Goal: Contribute content

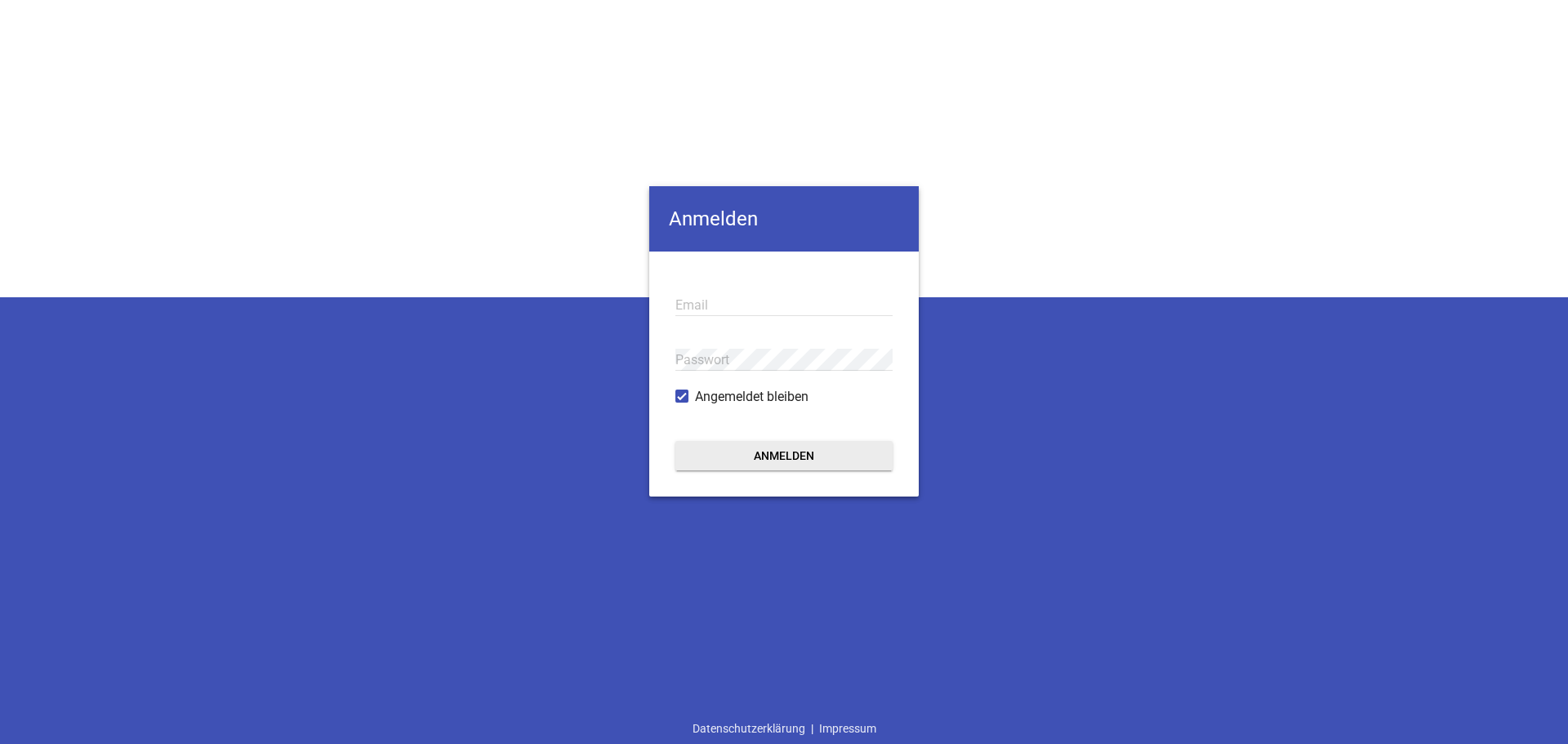
type input "[PERSON_NAME][EMAIL_ADDRESS][DOMAIN_NAME]"
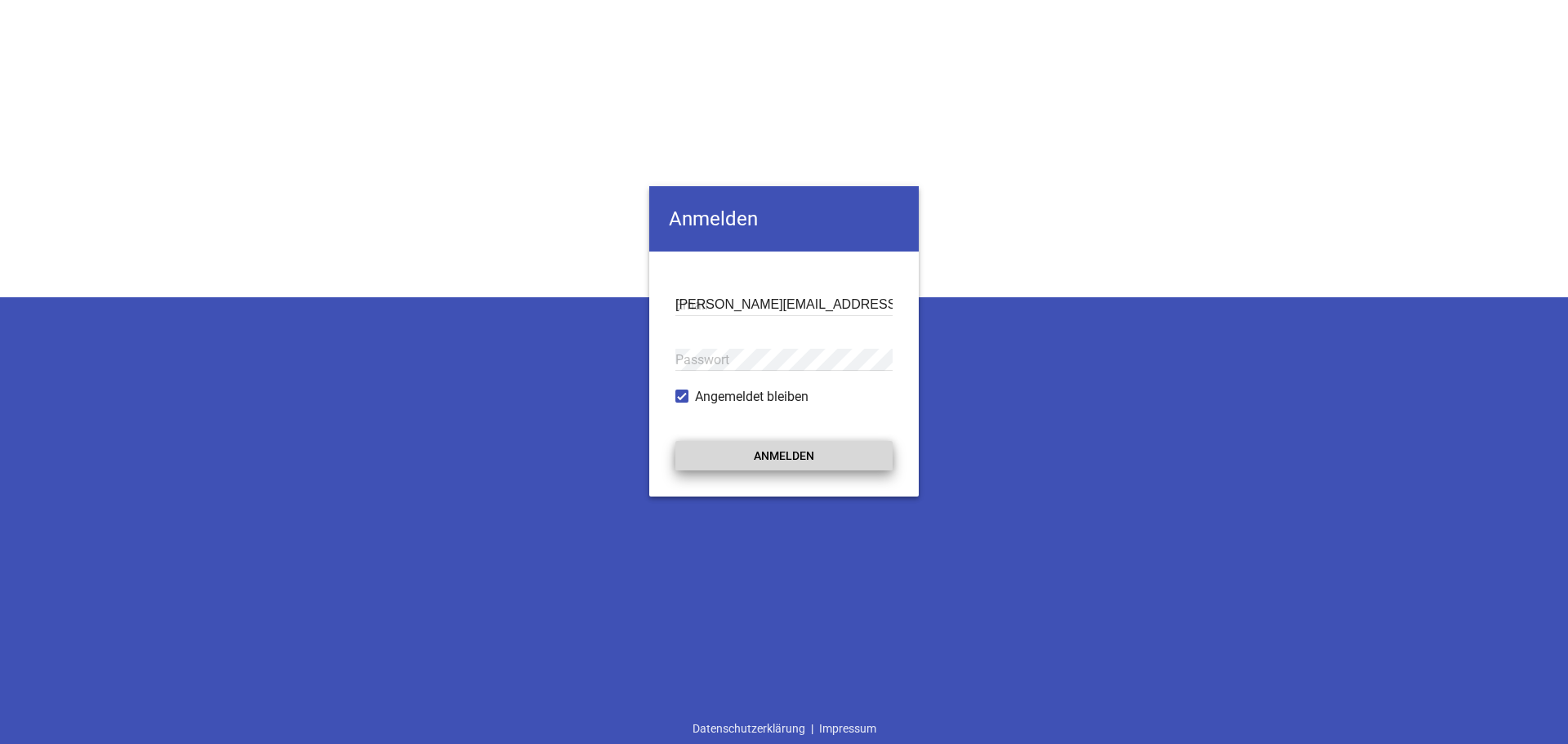
click at [795, 445] on button "Anmelden" at bounding box center [784, 456] width 217 height 30
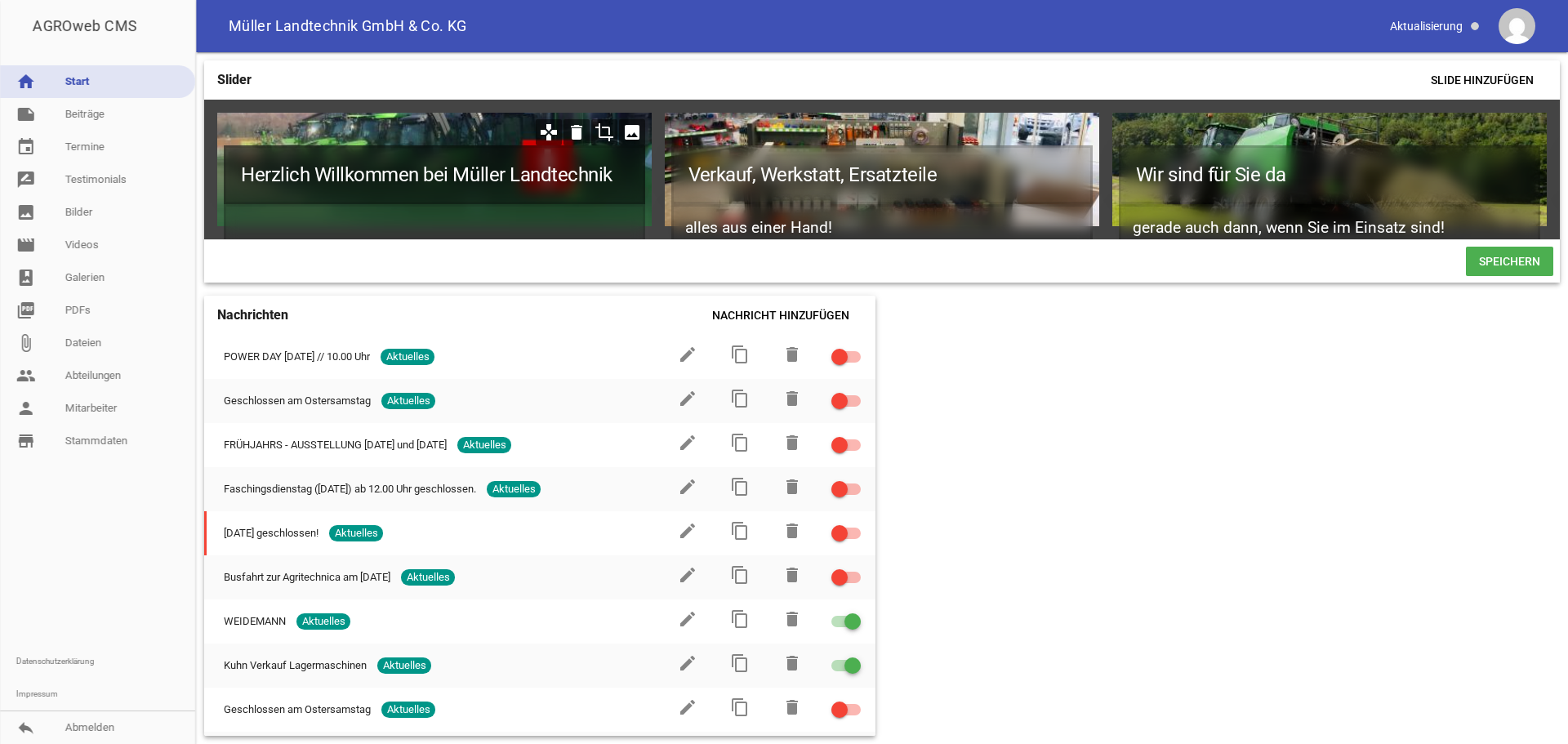
click at [480, 196] on h1 "Herzlich Willkommen bei Müller Landtechnik" at bounding box center [434, 174] width 421 height 59
click at [604, 193] on h1 "Herzlich Willkommen bei Müller Landtechnik" at bounding box center [434, 174] width 421 height 59
click at [611, 182] on h1 "Herzlich Willkommen bei Müller Landtechnik" at bounding box center [434, 174] width 421 height 59
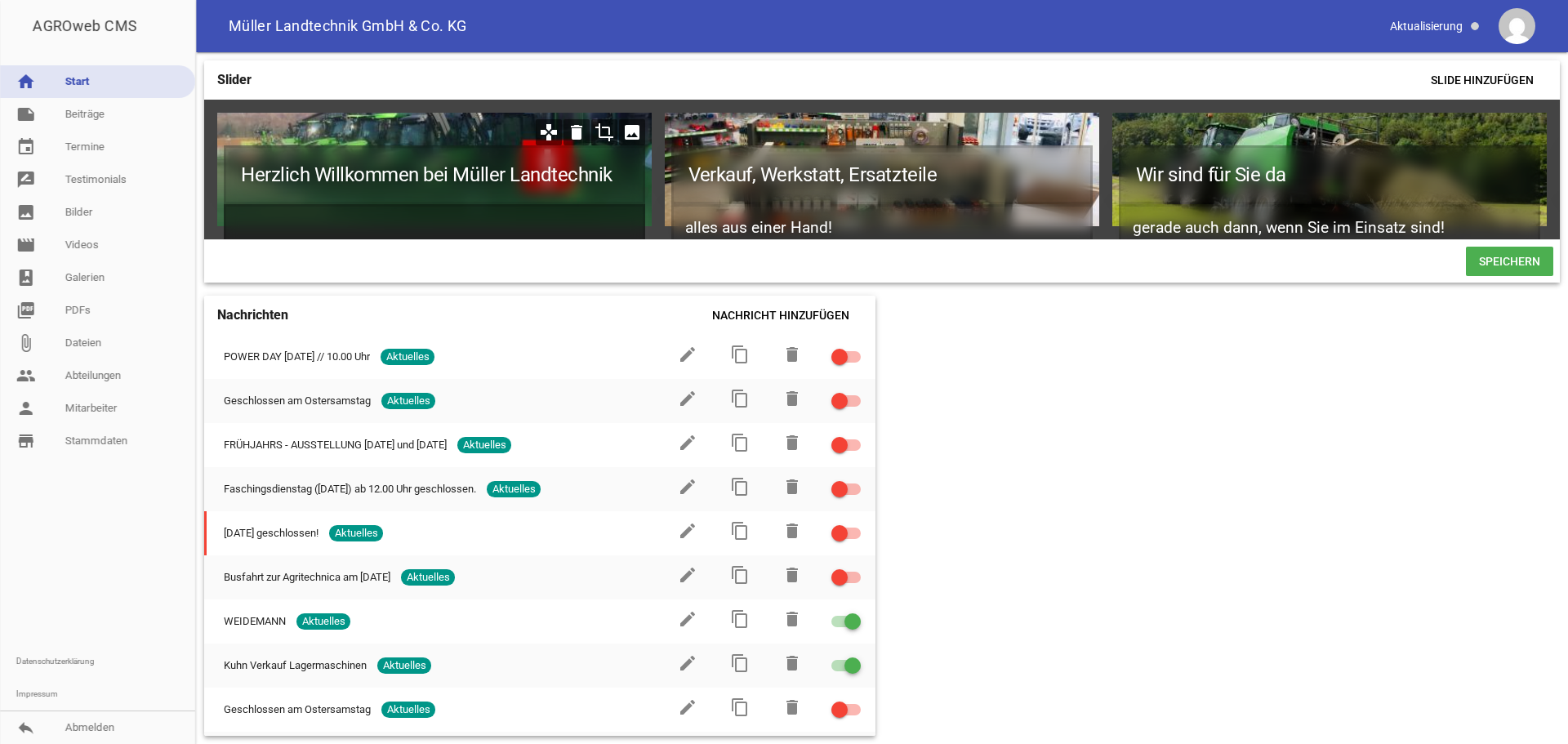
click at [378, 227] on h2 at bounding box center [434, 228] width 421 height 48
click at [239, 212] on h2 at bounding box center [434, 228] width 421 height 48
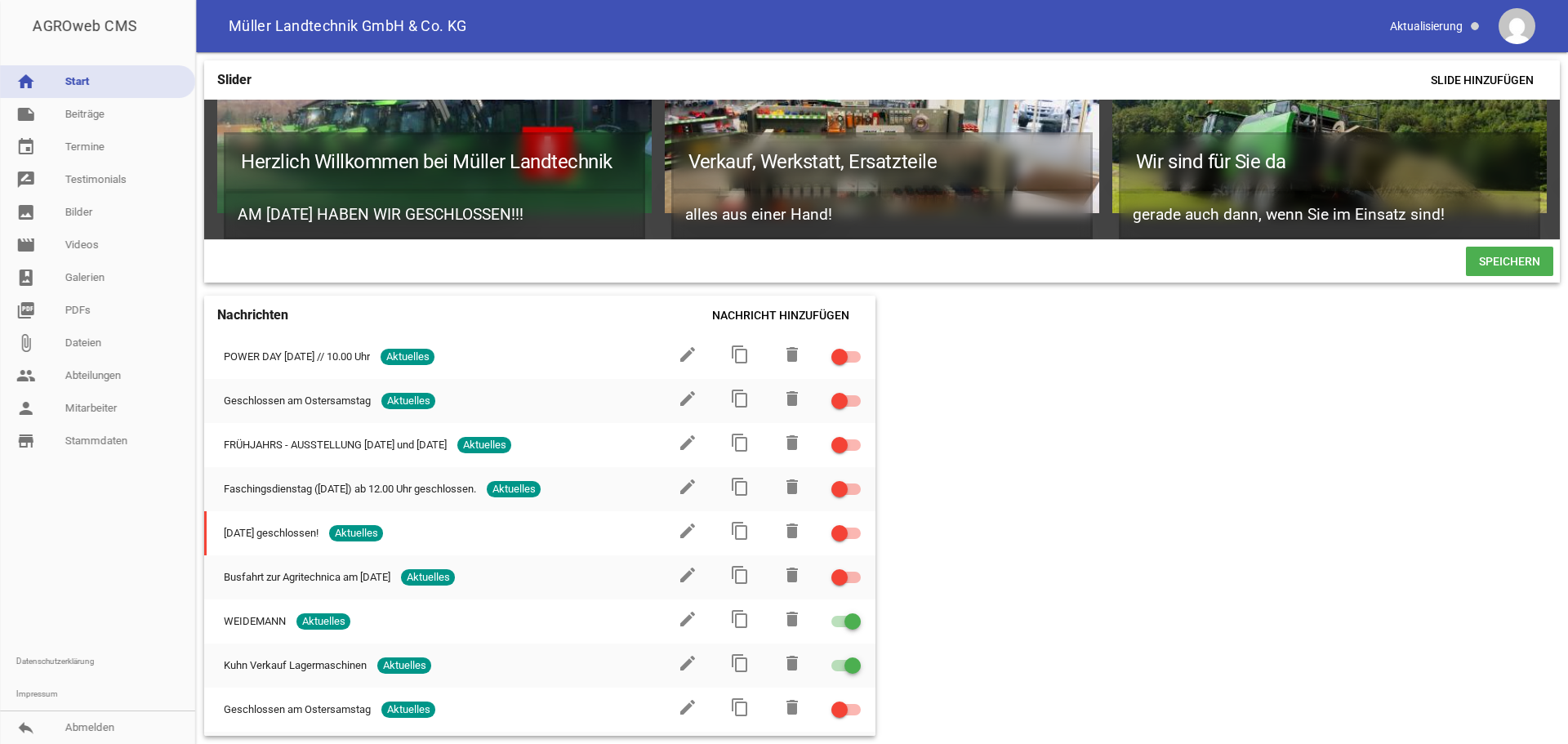
click at [1517, 272] on span "Speichern" at bounding box center [1509, 261] width 87 height 30
click at [90, 117] on link "note Beiträge" at bounding box center [98, 115] width 195 height 33
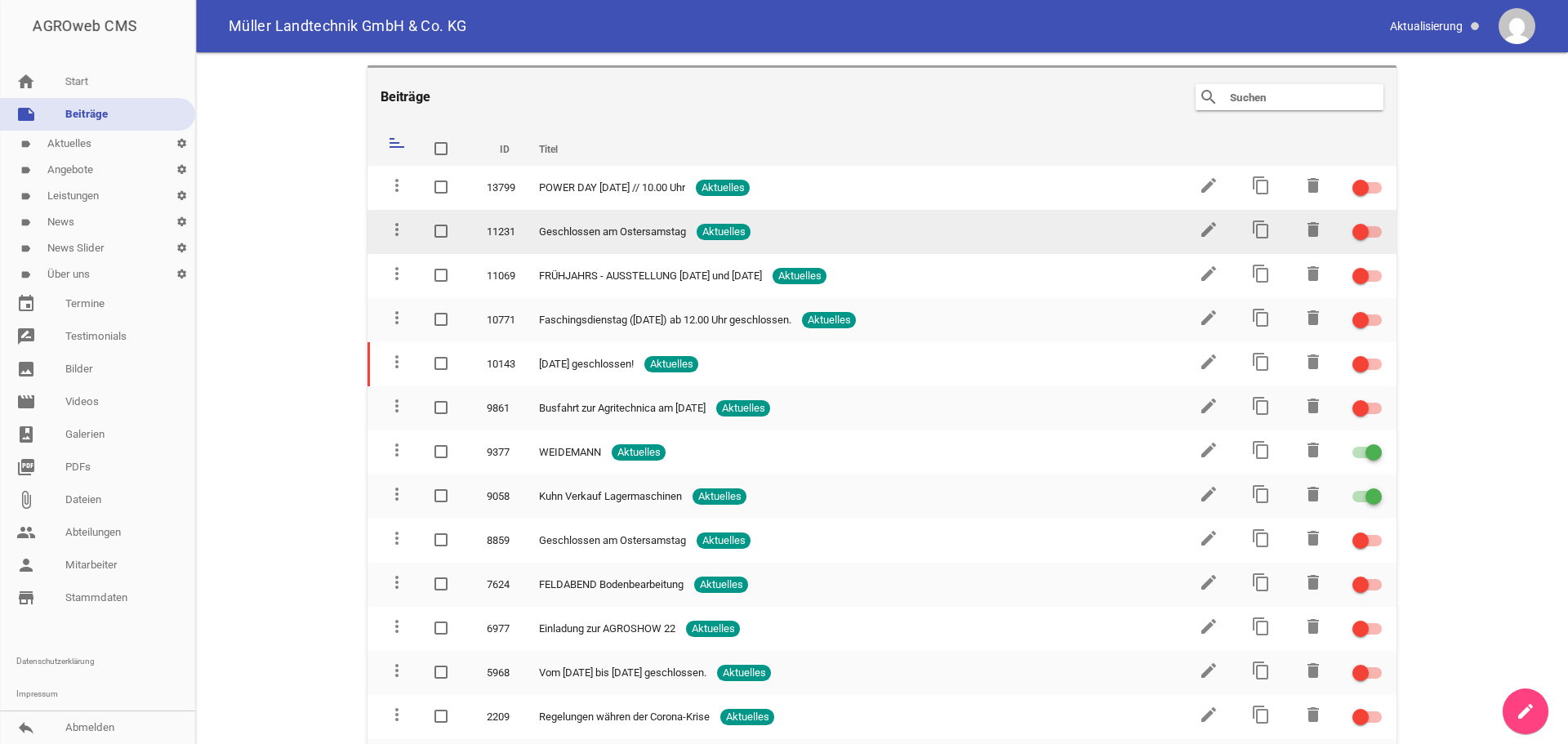
click at [568, 237] on span "Geschlossen am Ostersamstag" at bounding box center [612, 232] width 147 height 16
click at [1199, 229] on icon "edit" at bounding box center [1208, 229] width 20 height 20
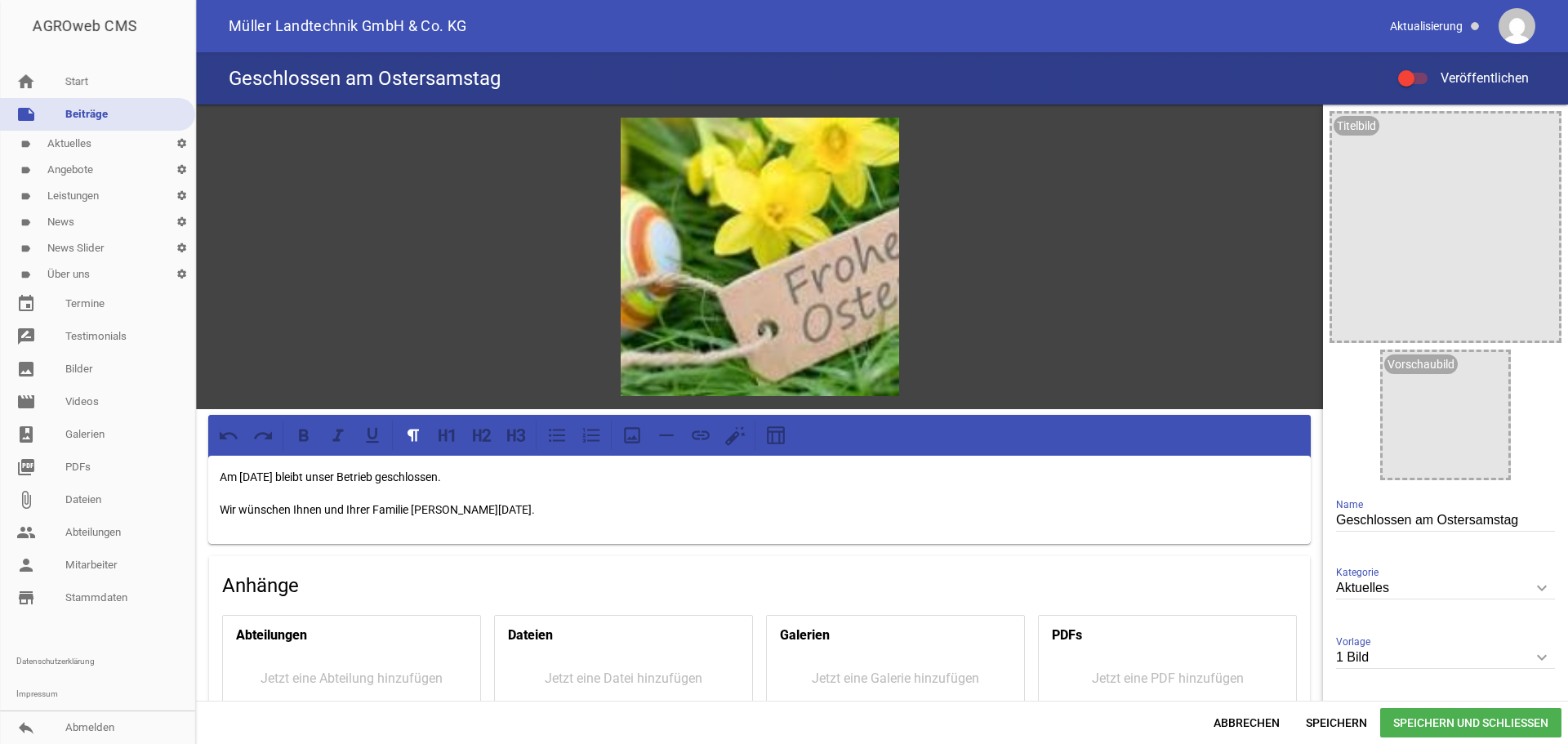
drag, startPoint x: 1375, startPoint y: 272, endPoint x: 896, endPoint y: 276, distance: 479.0
click at [896, 276] on div "games image" at bounding box center [759, 256] width 1127 height 305
drag, startPoint x: 1518, startPoint y: 525, endPoint x: 1341, endPoint y: 517, distance: 177.2
click at [1305, 524] on div "games image Am [DATE] bleibt unser Betrieb geschlossen. Wir wünschen Ihnen und …" at bounding box center [882, 402] width 1372 height 596
type input "a"
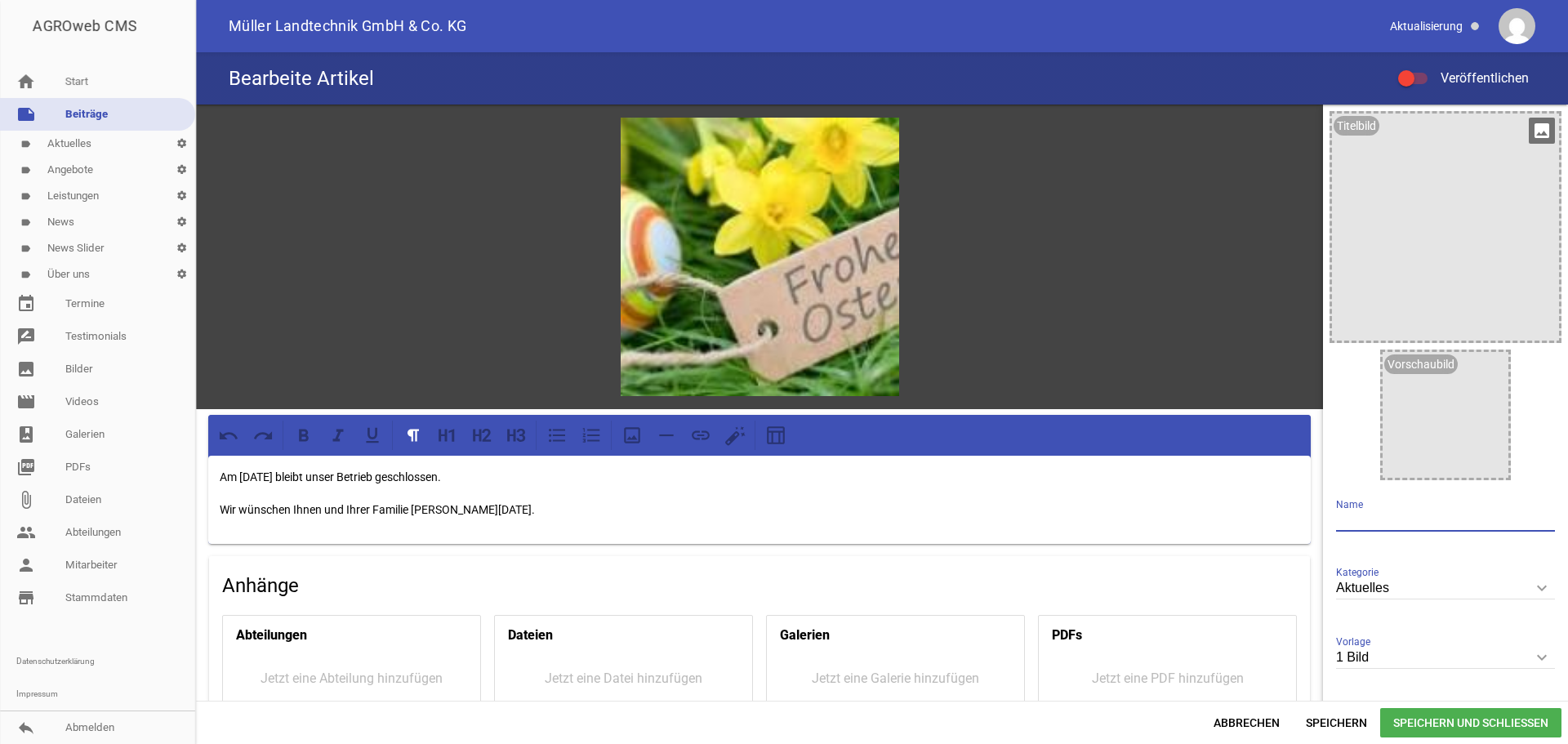
type input "A"
type input "S"
type input "a"
type input "Am [DATE] geschlossen"
click at [1245, 714] on span "Abbrechen" at bounding box center [1247, 723] width 92 height 30
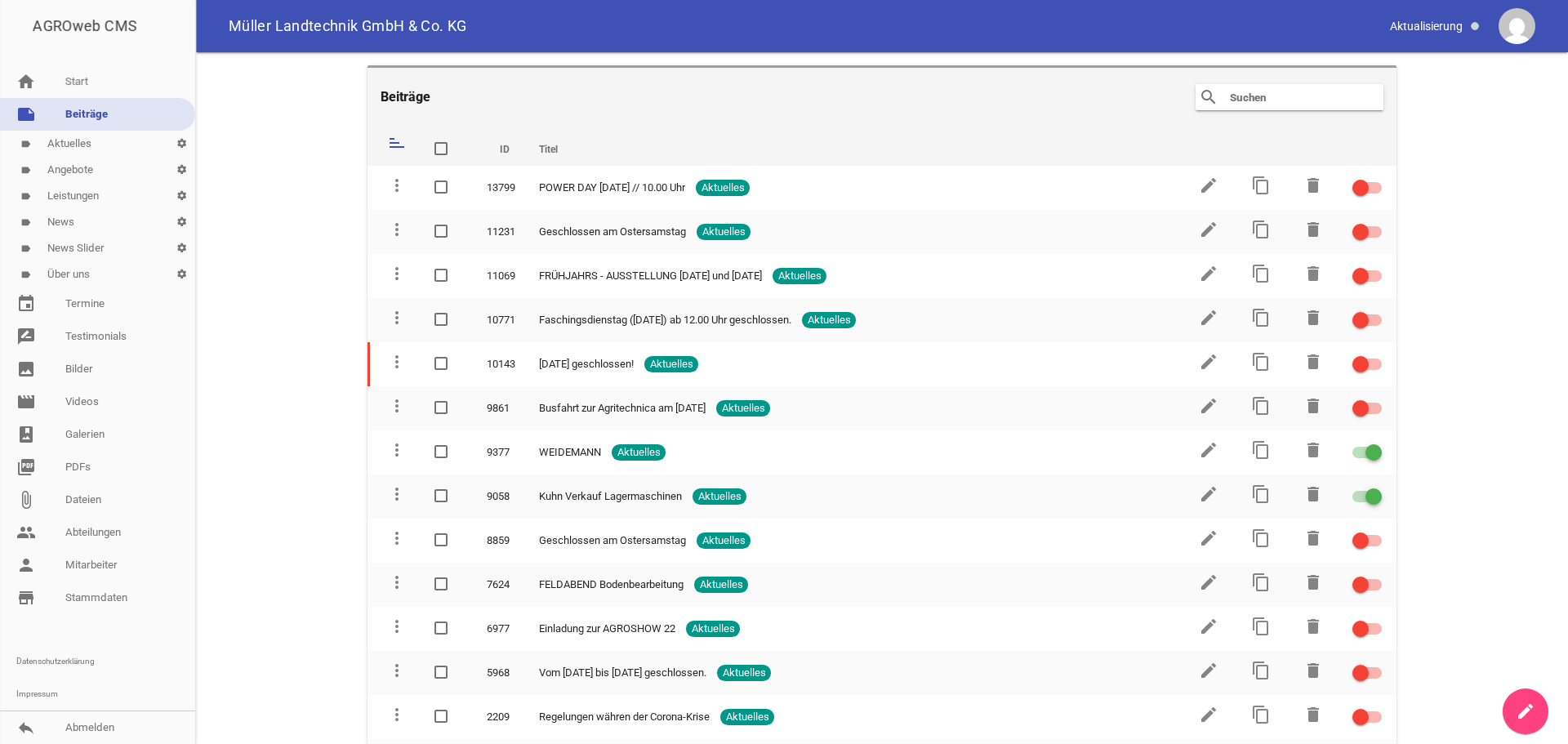
click at [1532, 710] on icon "create" at bounding box center [1525, 711] width 20 height 20
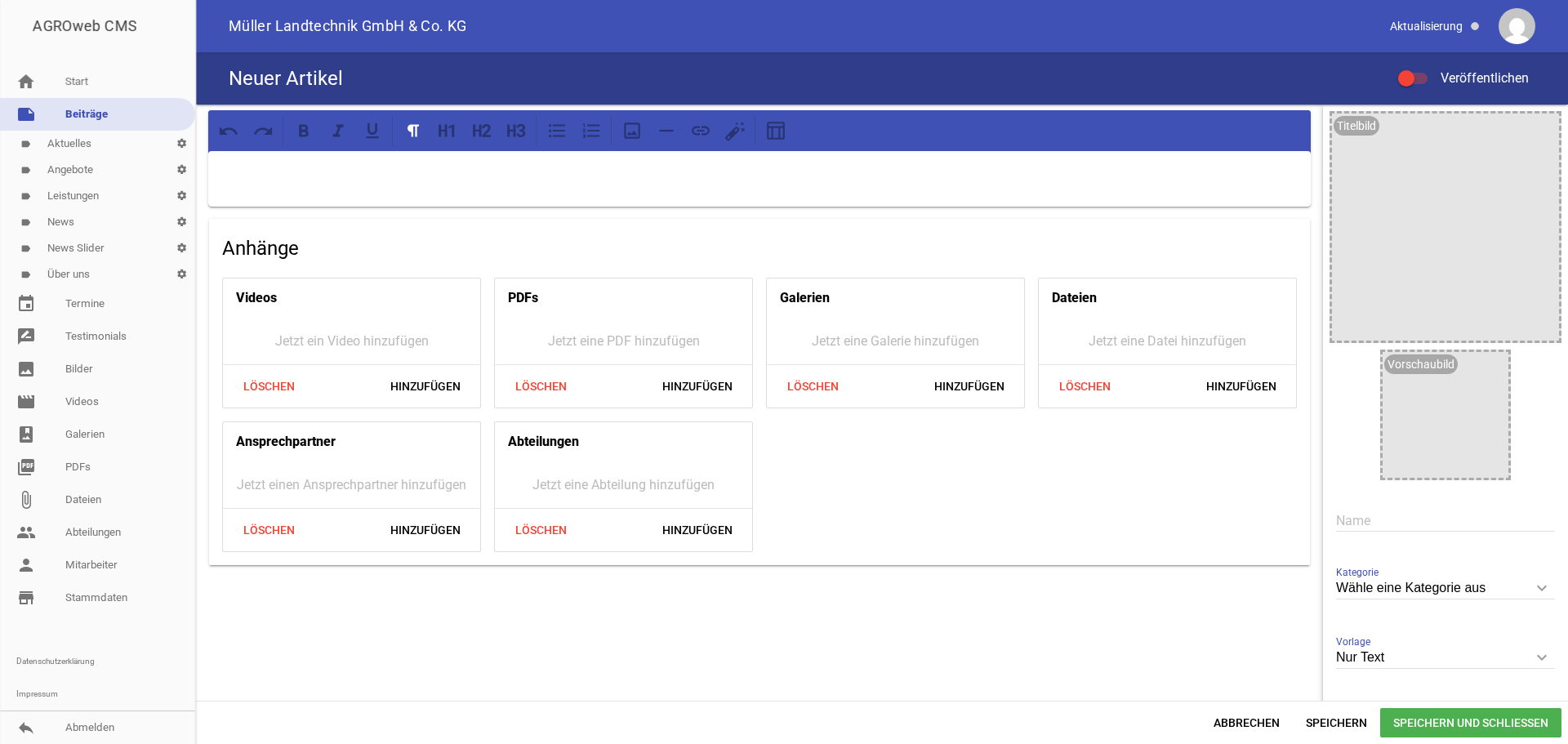
click at [1409, 593] on input "Wähle eine Kategorie aus" at bounding box center [1446, 589] width 219 height 22
click at [1370, 661] on li "Aktuelles" at bounding box center [1446, 665] width 219 height 39
type input "Aktuelles"
click at [1364, 521] on input "text" at bounding box center [1446, 521] width 219 height 22
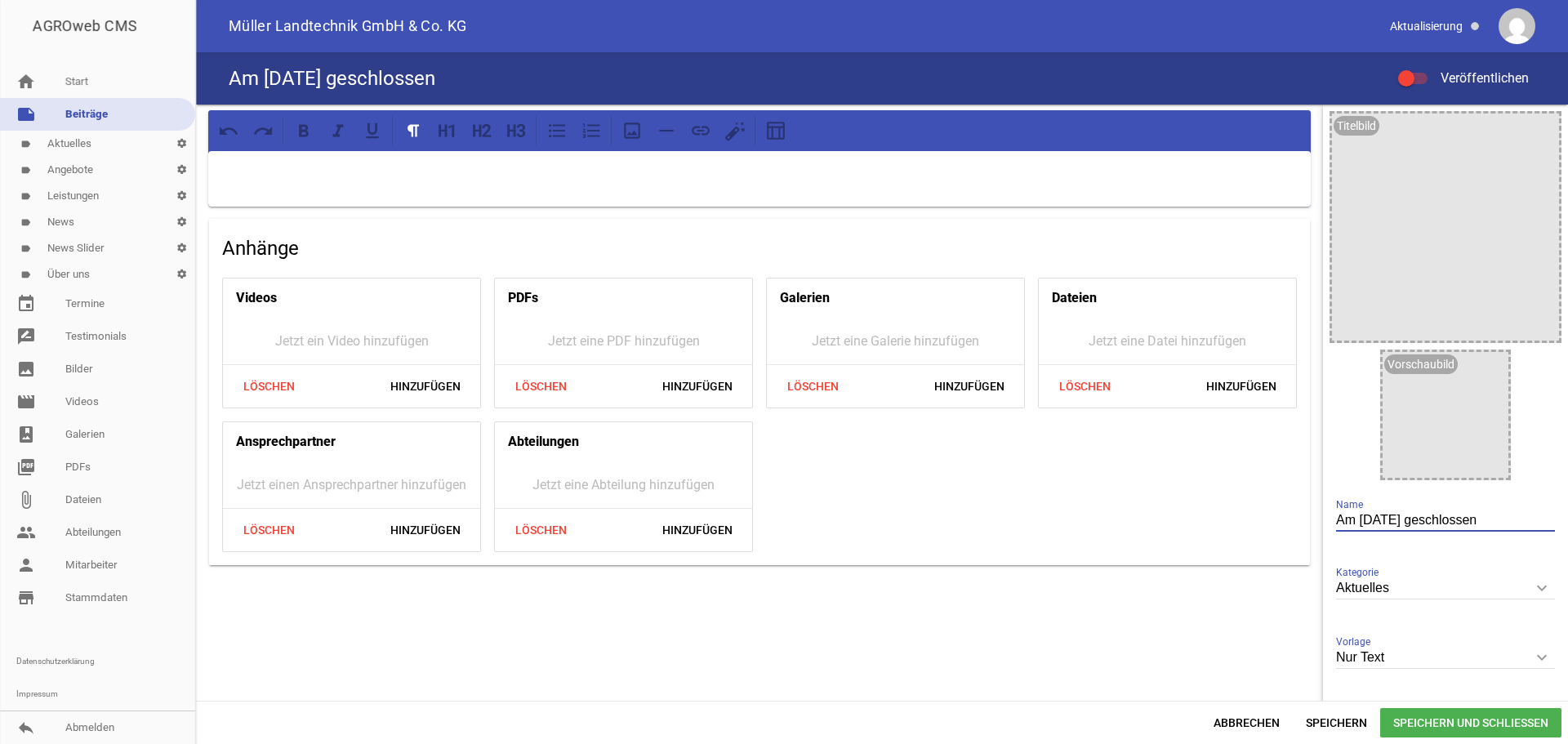
type input "Am [DATE] geschlossen"
click at [436, 193] on div at bounding box center [760, 178] width 1102 height 55
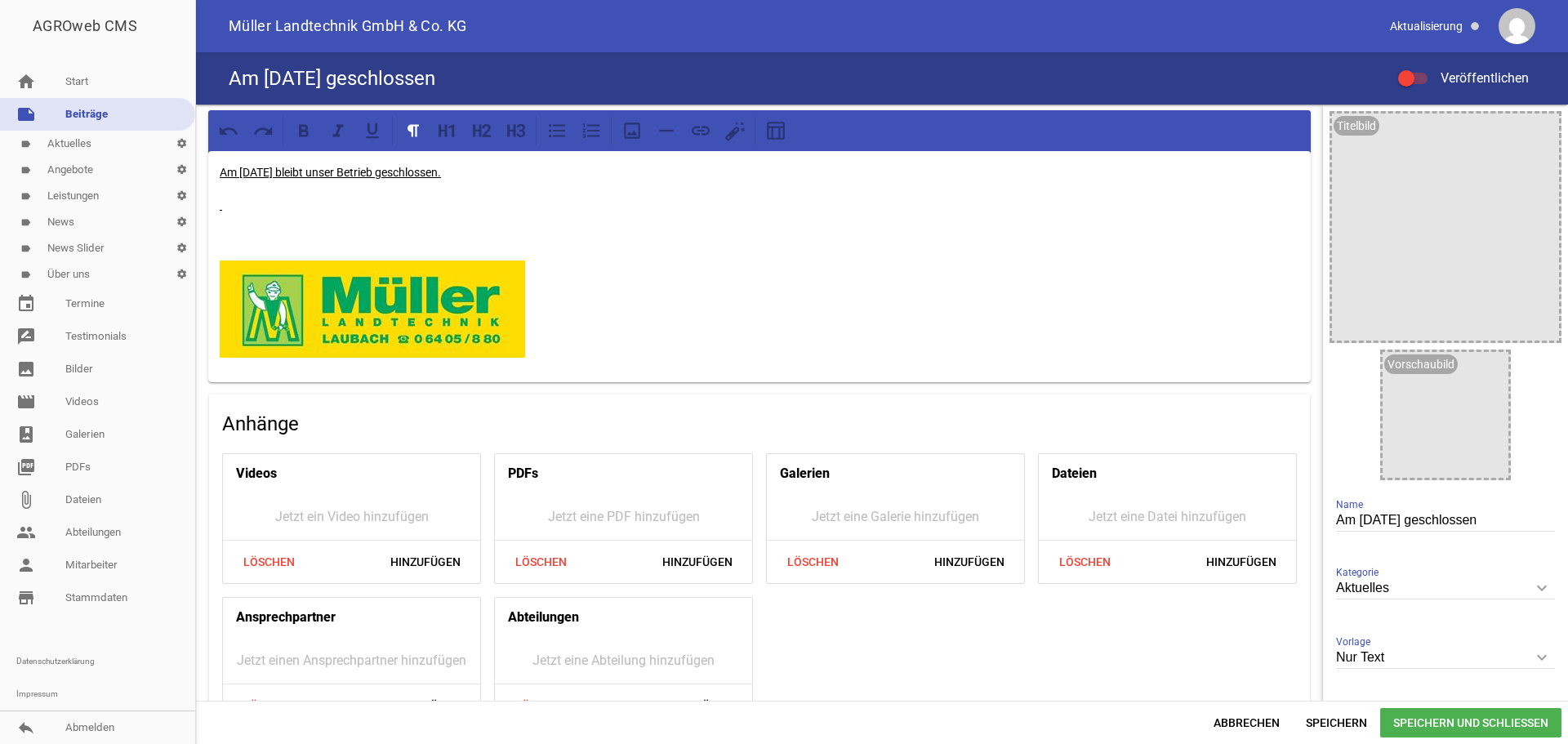
click at [484, 305] on img at bounding box center [372, 309] width 305 height 98
click at [430, 305] on img at bounding box center [372, 309] width 305 height 98
click at [388, 235] on p at bounding box center [759, 238] width 1080 height 20
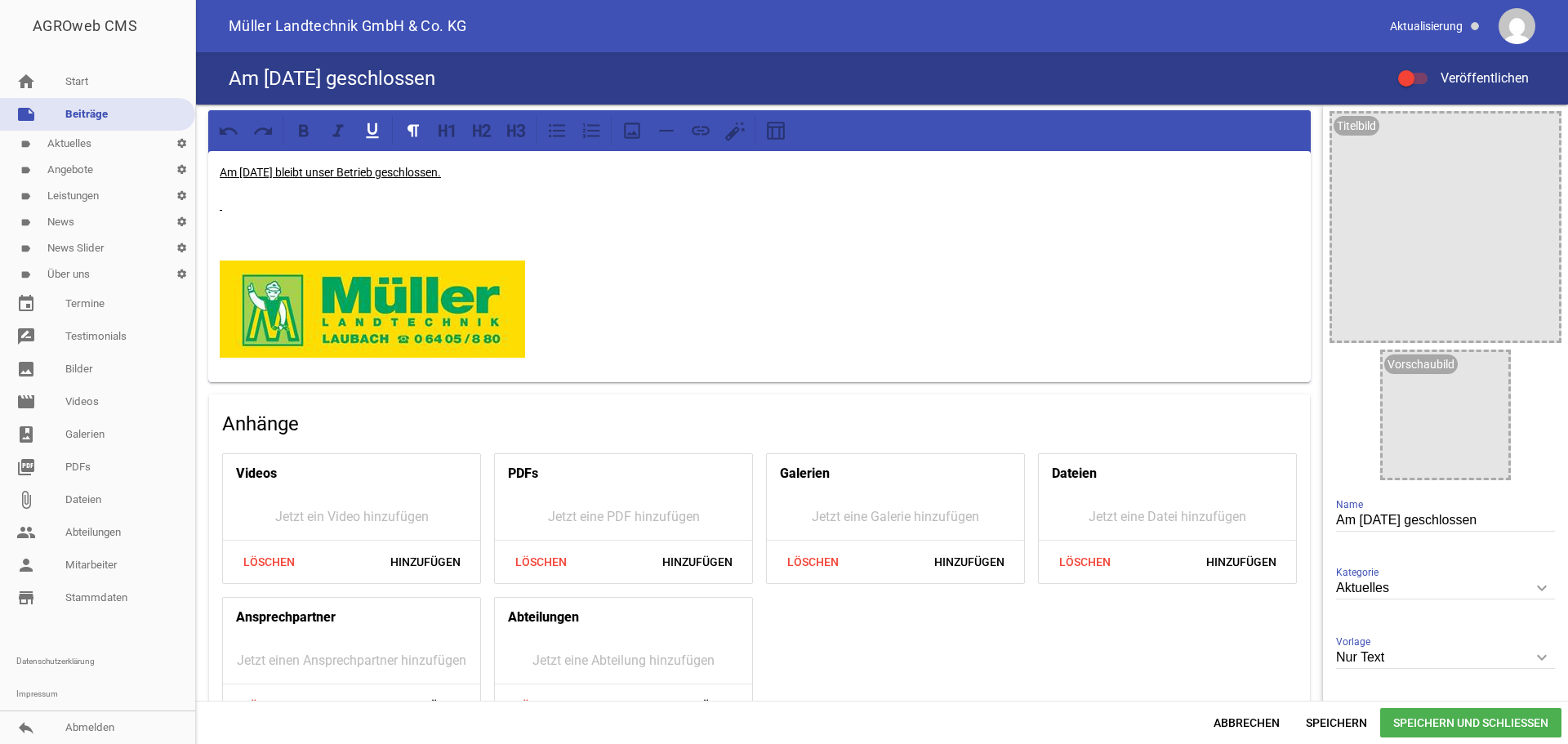
drag, startPoint x: 563, startPoint y: 161, endPoint x: 196, endPoint y: 172, distance: 367.2
click at [187, 172] on div "AGROweb CMS home Start note Beiträge label Aktuelles settings label Angebote se…" at bounding box center [784, 372] width 1568 height 744
click at [508, 136] on icon at bounding box center [511, 130] width 8 height 12
click at [308, 131] on icon at bounding box center [304, 130] width 10 height 12
click at [401, 244] on p at bounding box center [759, 238] width 1080 height 20
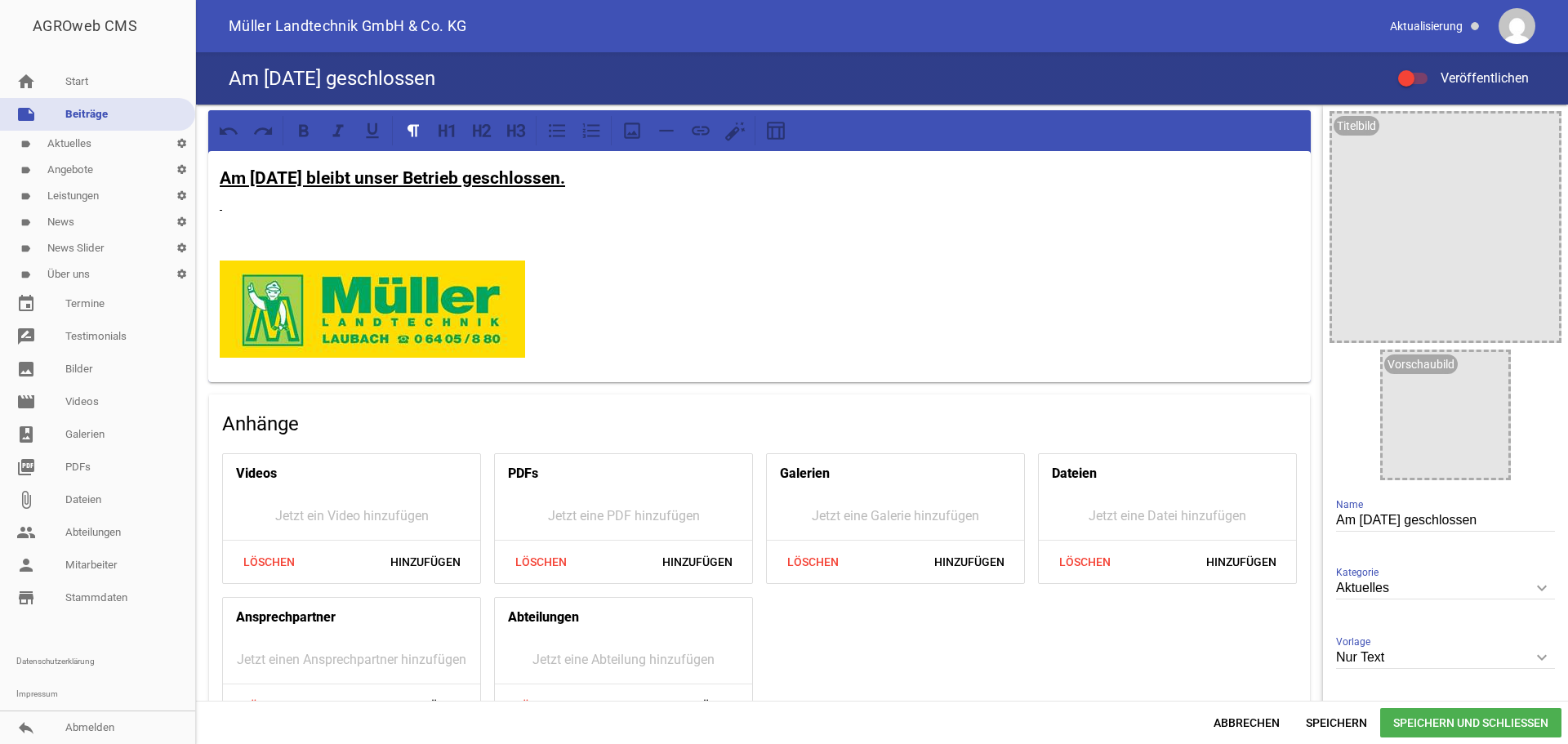
click at [408, 246] on p at bounding box center [759, 238] width 1080 height 20
click at [383, 299] on img at bounding box center [372, 309] width 305 height 98
drag, startPoint x: 383, startPoint y: 299, endPoint x: 433, endPoint y: 280, distance: 53.5
click at [433, 280] on img at bounding box center [372, 309] width 305 height 98
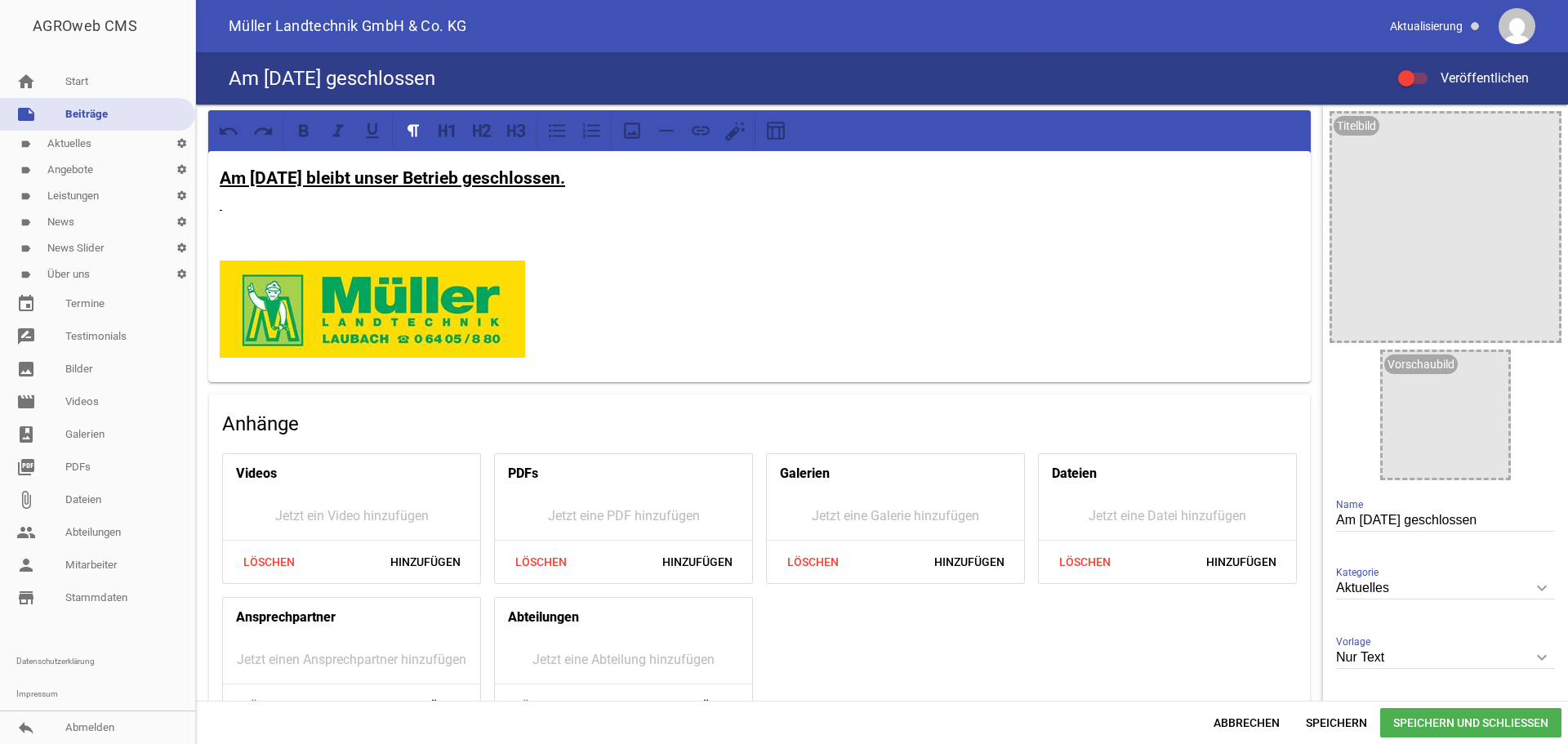
drag, startPoint x: 421, startPoint y: 284, endPoint x: 661, endPoint y: 297, distance: 240.4
click at [661, 297] on p at bounding box center [759, 309] width 1080 height 98
drag, startPoint x: 527, startPoint y: 304, endPoint x: 455, endPoint y: 301, distance: 72.1
click at [455, 301] on p at bounding box center [759, 309] width 1080 height 98
click at [472, 301] on img at bounding box center [372, 309] width 305 height 98
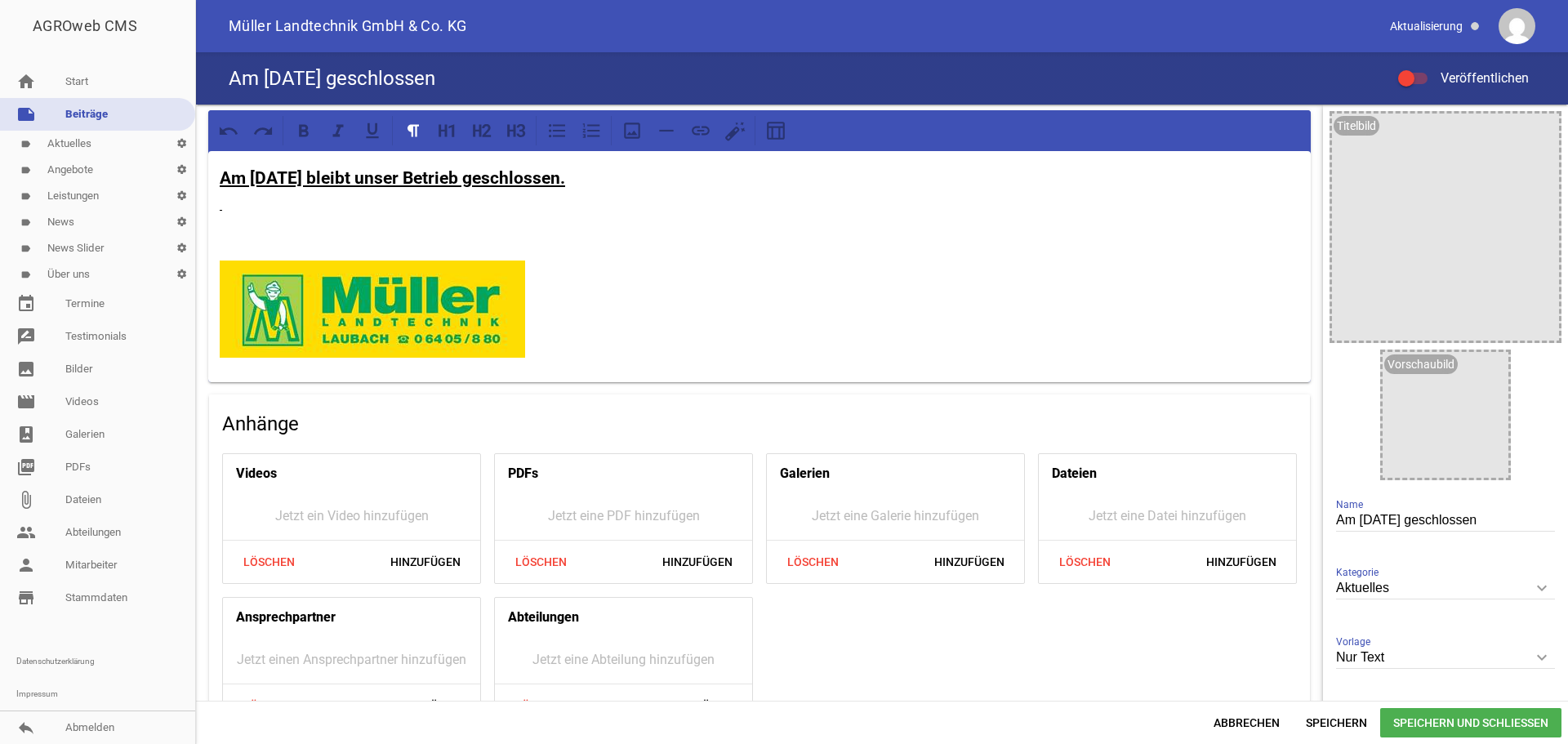
click at [477, 299] on img at bounding box center [372, 309] width 305 height 98
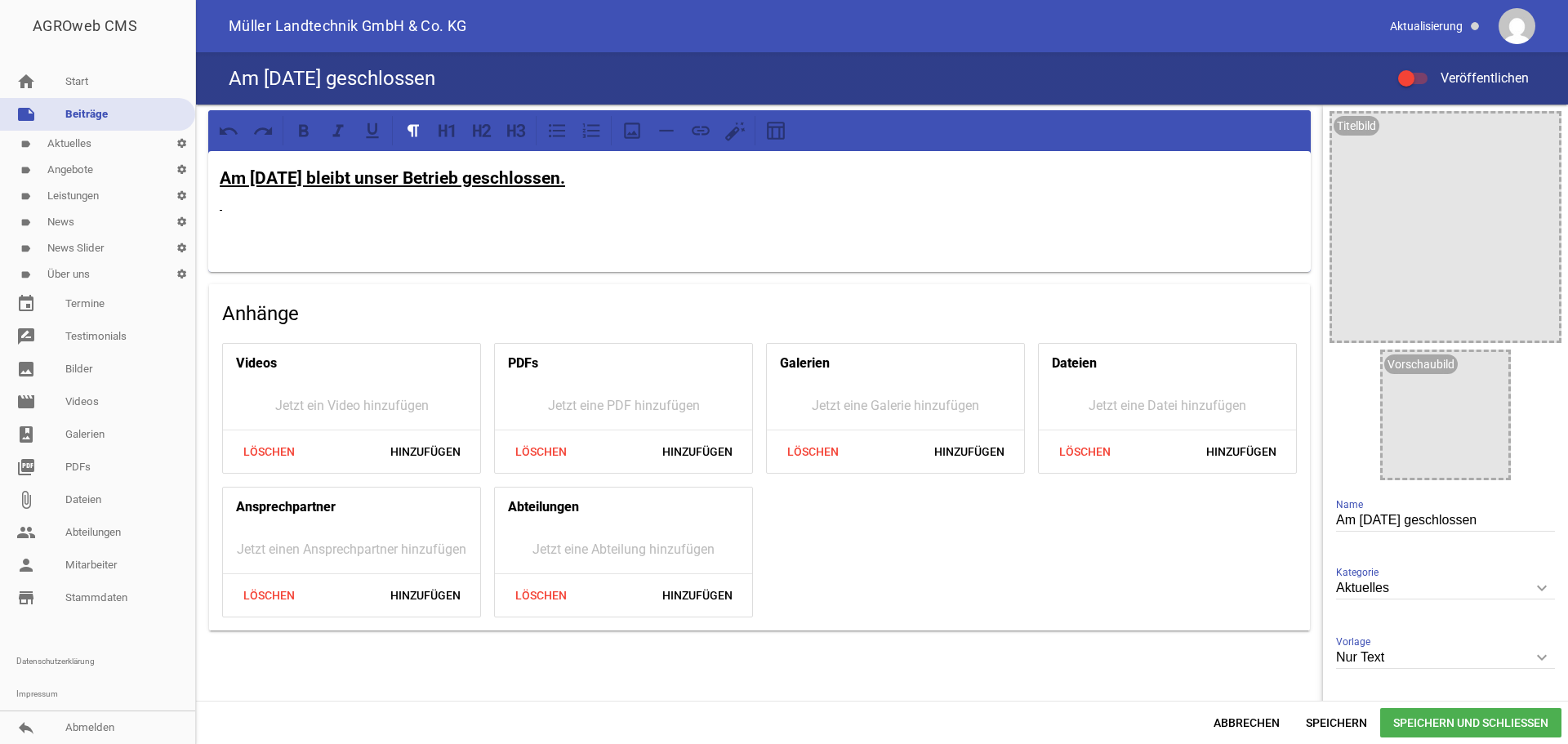
drag, startPoint x: 235, startPoint y: 223, endPoint x: 246, endPoint y: 217, distance: 12.5
click at [238, 222] on div "Am [DATE] bleibt unser Betrieb geschlossen." at bounding box center [760, 211] width 1102 height 121
click at [223, 213] on p at bounding box center [759, 204] width 1080 height 20
click at [231, 220] on div "Am [DATE] bleibt unser Betrieb geschlossen." at bounding box center [760, 211] width 1102 height 121
click at [285, 257] on div "Am [DATE] bleibt unser Betrieb geschlossen." at bounding box center [760, 211] width 1102 height 121
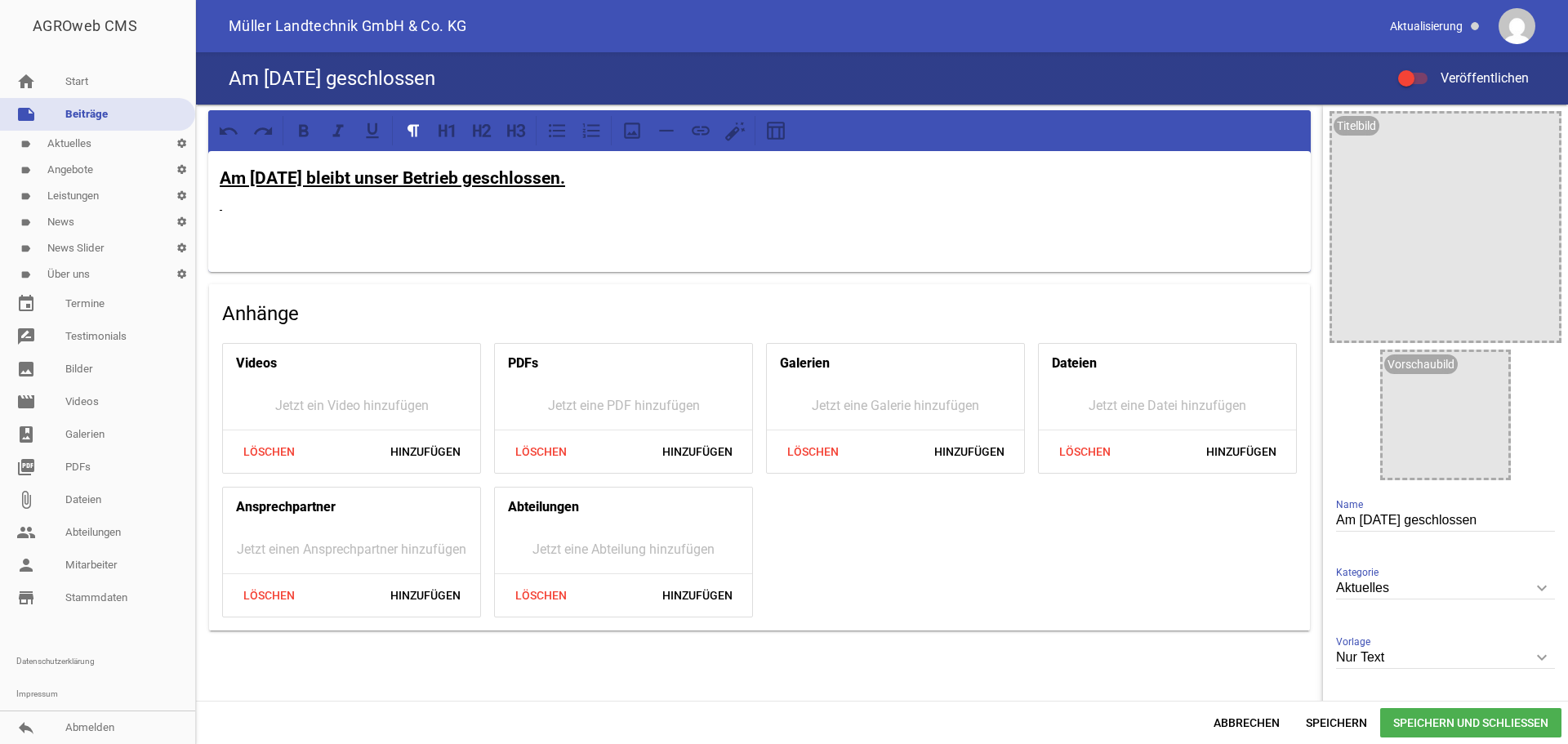
click at [398, 255] on div "Am [DATE] bleibt unser Betrieb geschlossen." at bounding box center [760, 211] width 1102 height 121
drag, startPoint x: 717, startPoint y: 183, endPoint x: 70, endPoint y: 164, distance: 647.3
click at [33, 144] on div "AGROweb CMS home Start note Beiträge label Aktuelles settings label Angebote se…" at bounding box center [784, 372] width 1568 height 744
drag, startPoint x: 267, startPoint y: 215, endPoint x: 188, endPoint y: 210, distance: 79.2
click at [188, 210] on div "AGROweb CMS home Start note Beiträge label Aktuelles settings label Angebote se…" at bounding box center [784, 372] width 1568 height 744
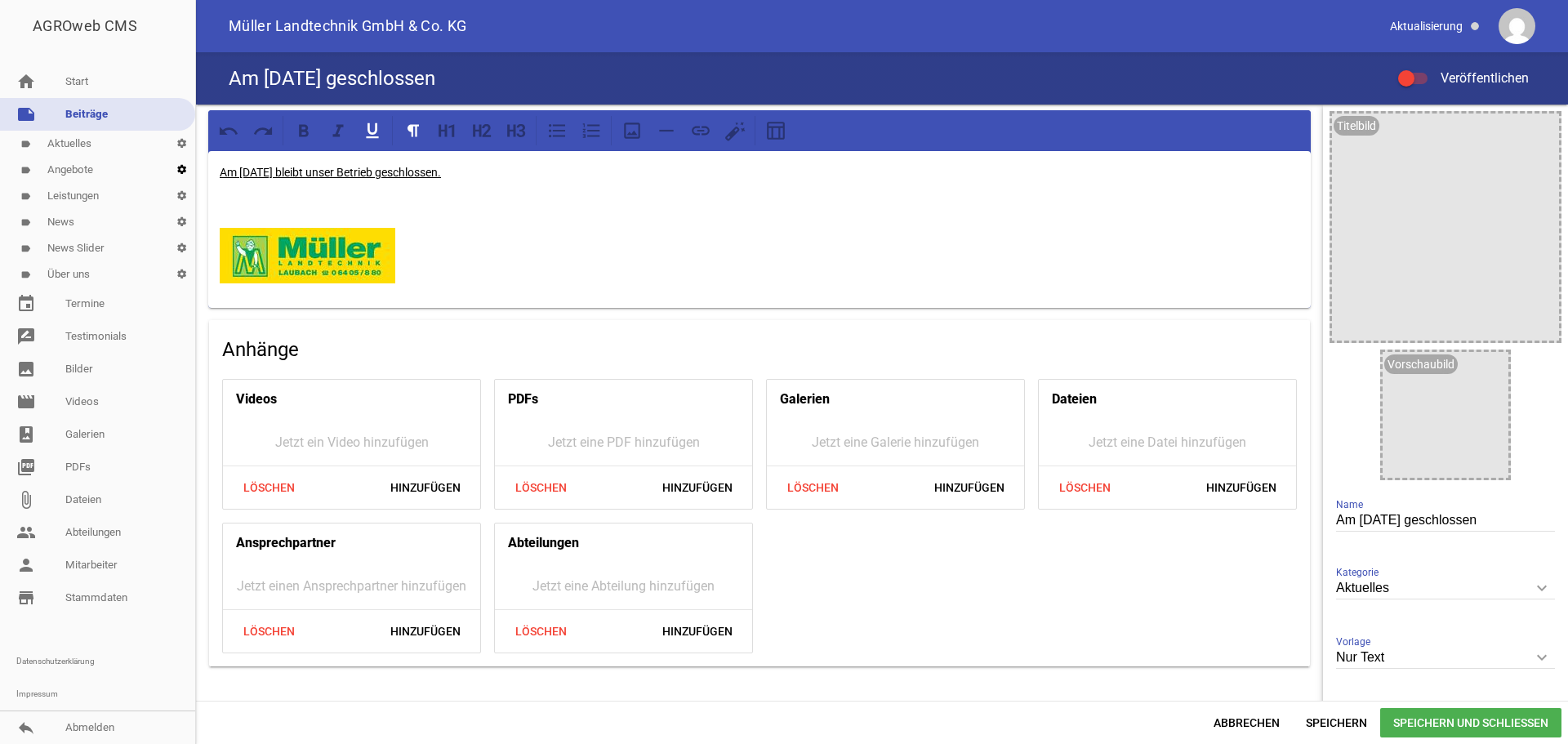
drag, startPoint x: 551, startPoint y: 173, endPoint x: 190, endPoint y: 166, distance: 361.1
click at [190, 166] on div "AGROweb CMS home Start note Beiträge label Aktuelles settings label Angebote se…" at bounding box center [784, 372] width 1568 height 744
click at [306, 128] on icon at bounding box center [304, 130] width 10 height 12
click at [517, 138] on icon at bounding box center [516, 131] width 21 height 21
click at [374, 237] on img at bounding box center [307, 255] width 176 height 55
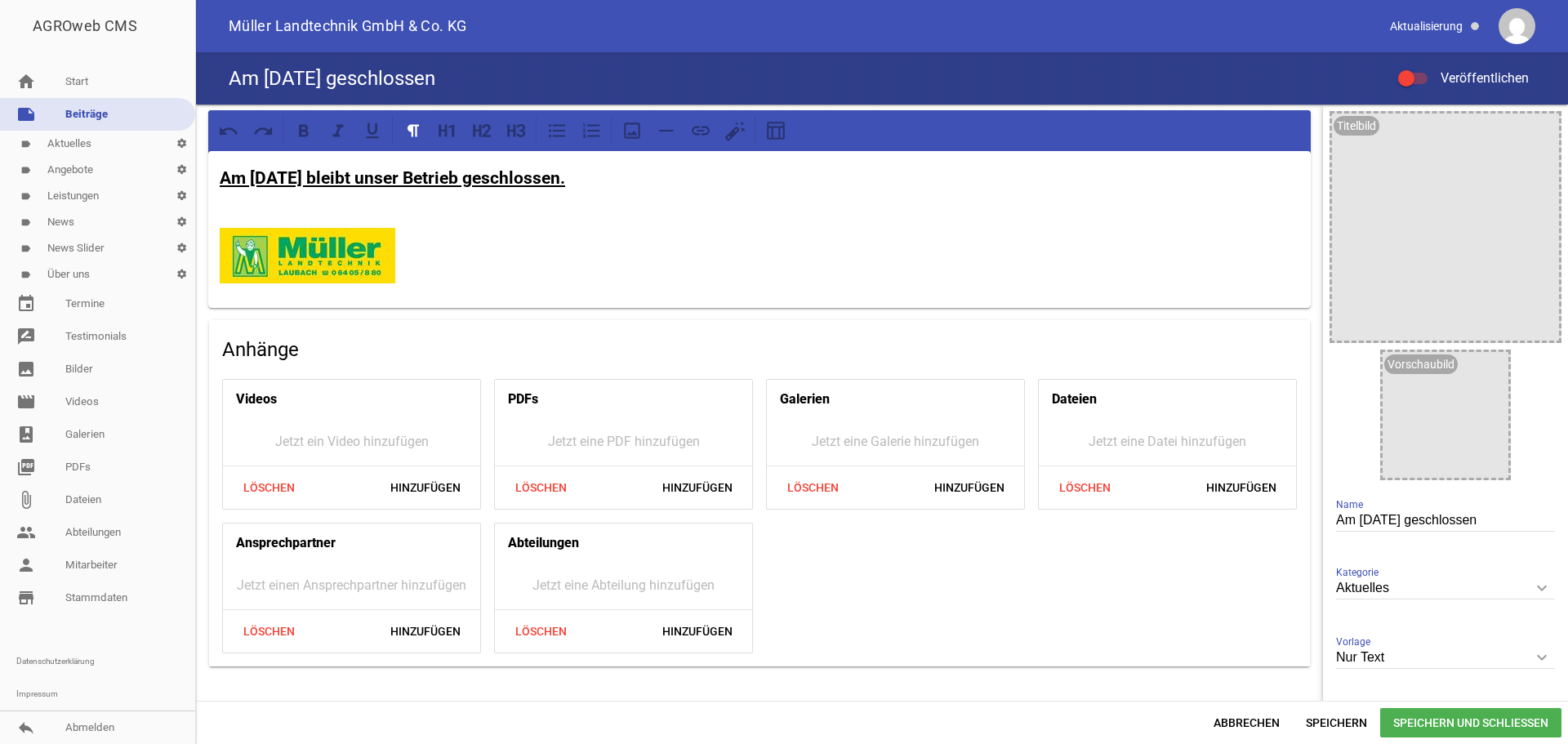
click at [433, 263] on p at bounding box center [759, 255] width 1080 height 55
click at [1426, 717] on span "Speichern und Schließen" at bounding box center [1471, 723] width 181 height 30
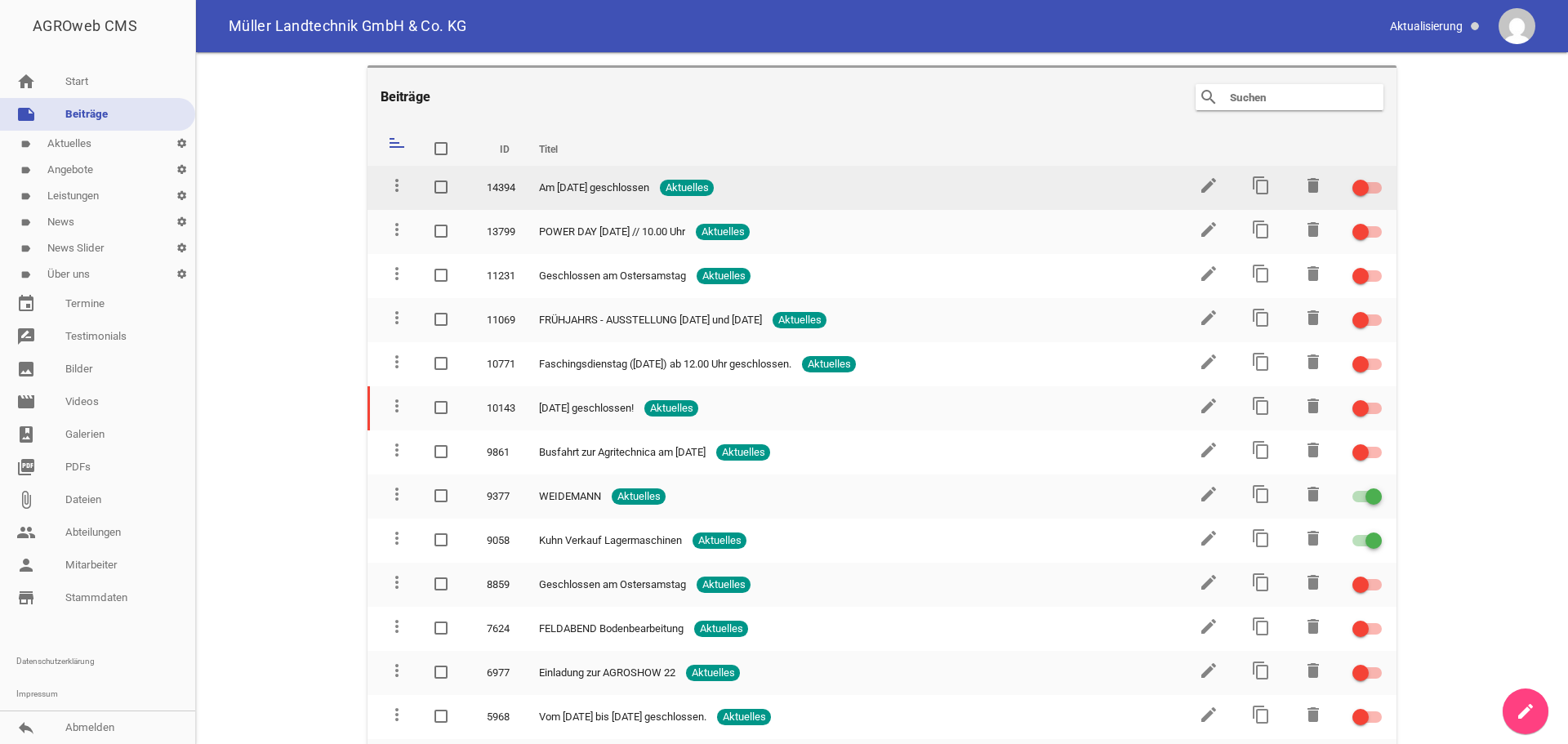
click at [1363, 184] on div at bounding box center [1367, 187] width 30 height 11
click at [1377, 178] on input "checkbox" at bounding box center [1377, 178] width 0 height 0
click at [1206, 184] on icon "edit" at bounding box center [1208, 185] width 20 height 20
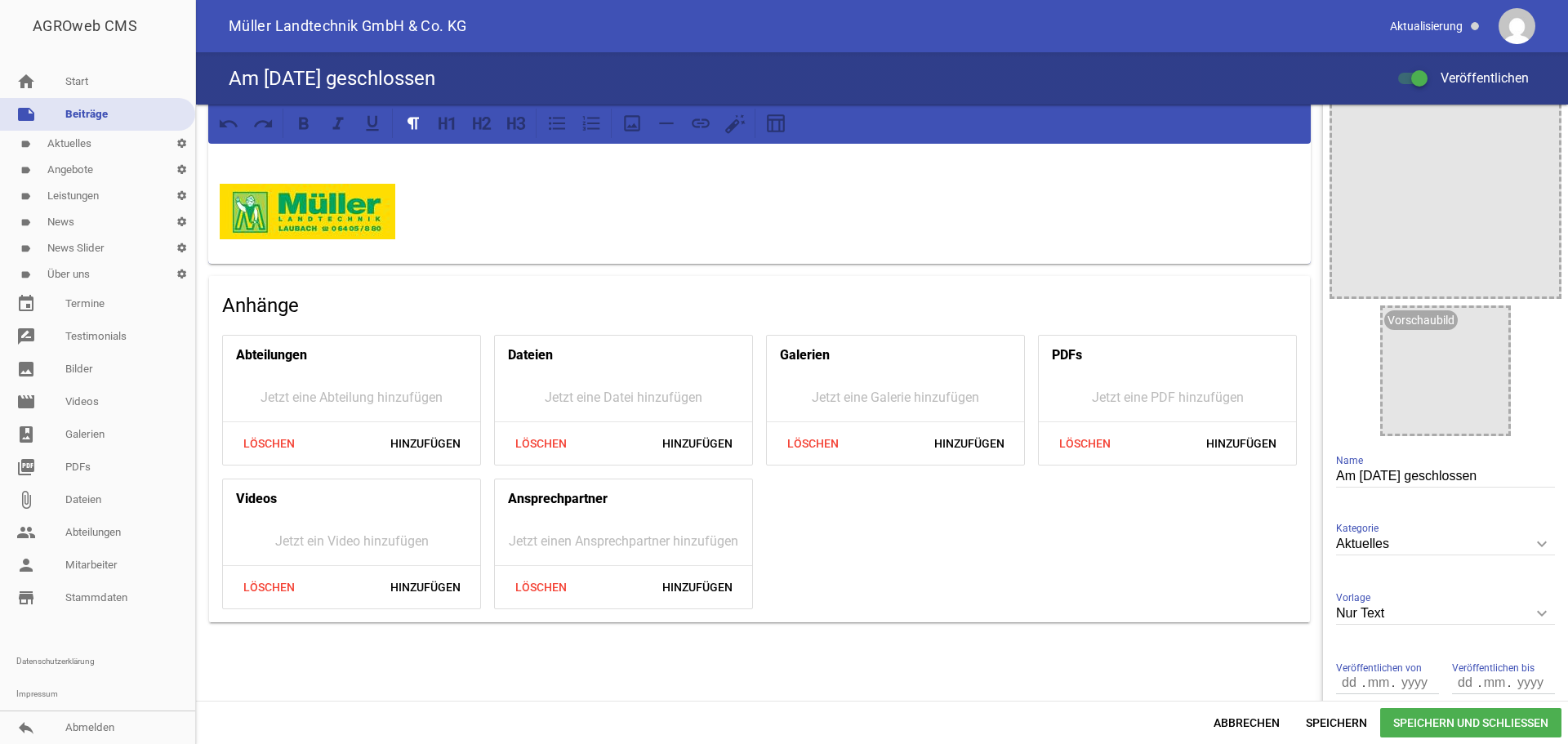
scroll to position [138, 0]
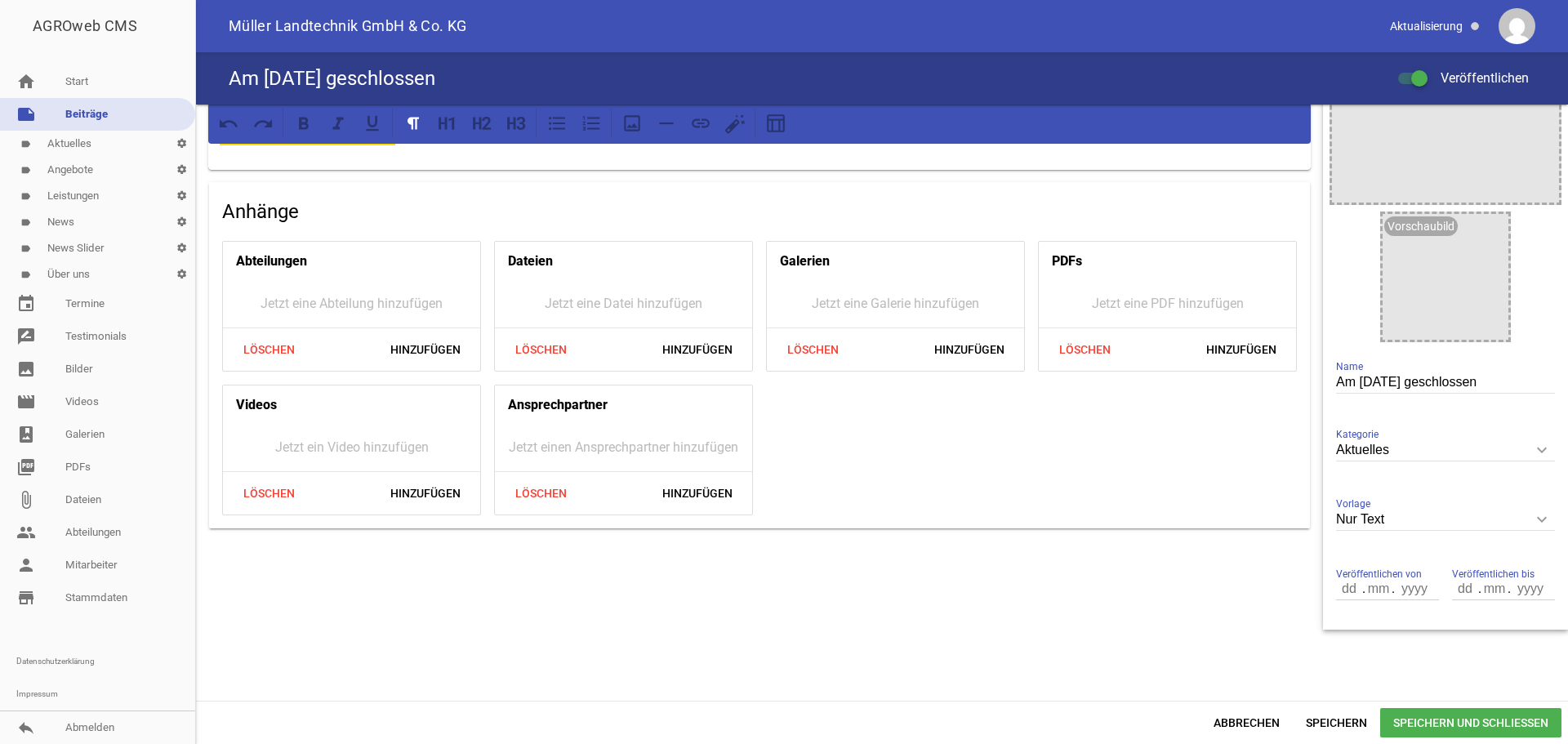
click at [1348, 586] on input "number" at bounding box center [1350, 589] width 28 height 21
click at [1336, 588] on input "number" at bounding box center [1350, 589] width 28 height 21
click at [1336, 585] on input "number" at bounding box center [1350, 589] width 28 height 21
drag, startPoint x: 1339, startPoint y: 584, endPoint x: 1361, endPoint y: 586, distance: 22.1
click at [1361, 586] on div ". ." at bounding box center [1387, 590] width 103 height 22
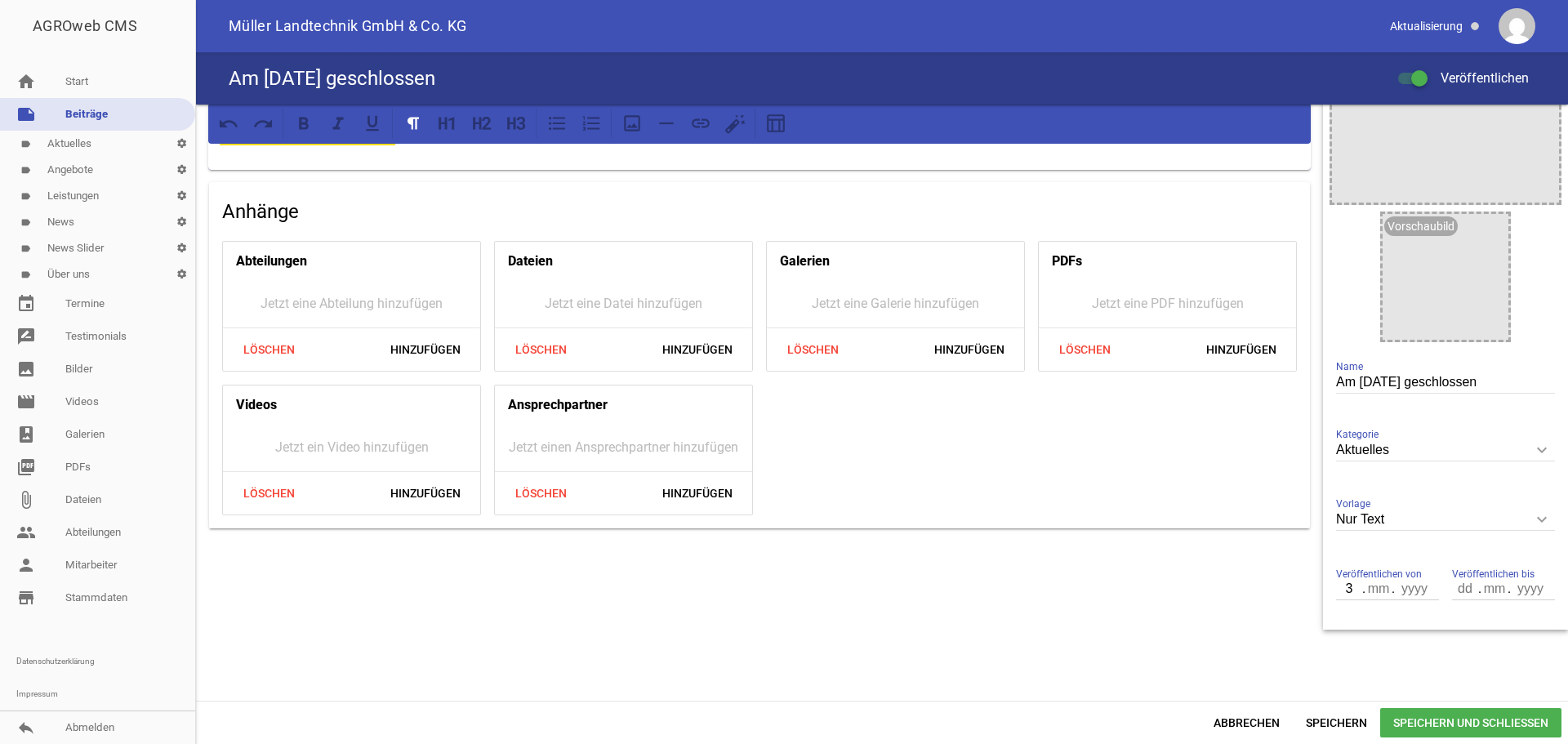
type input "30"
type input "09"
type input "2025"
type input "06"
type input "10"
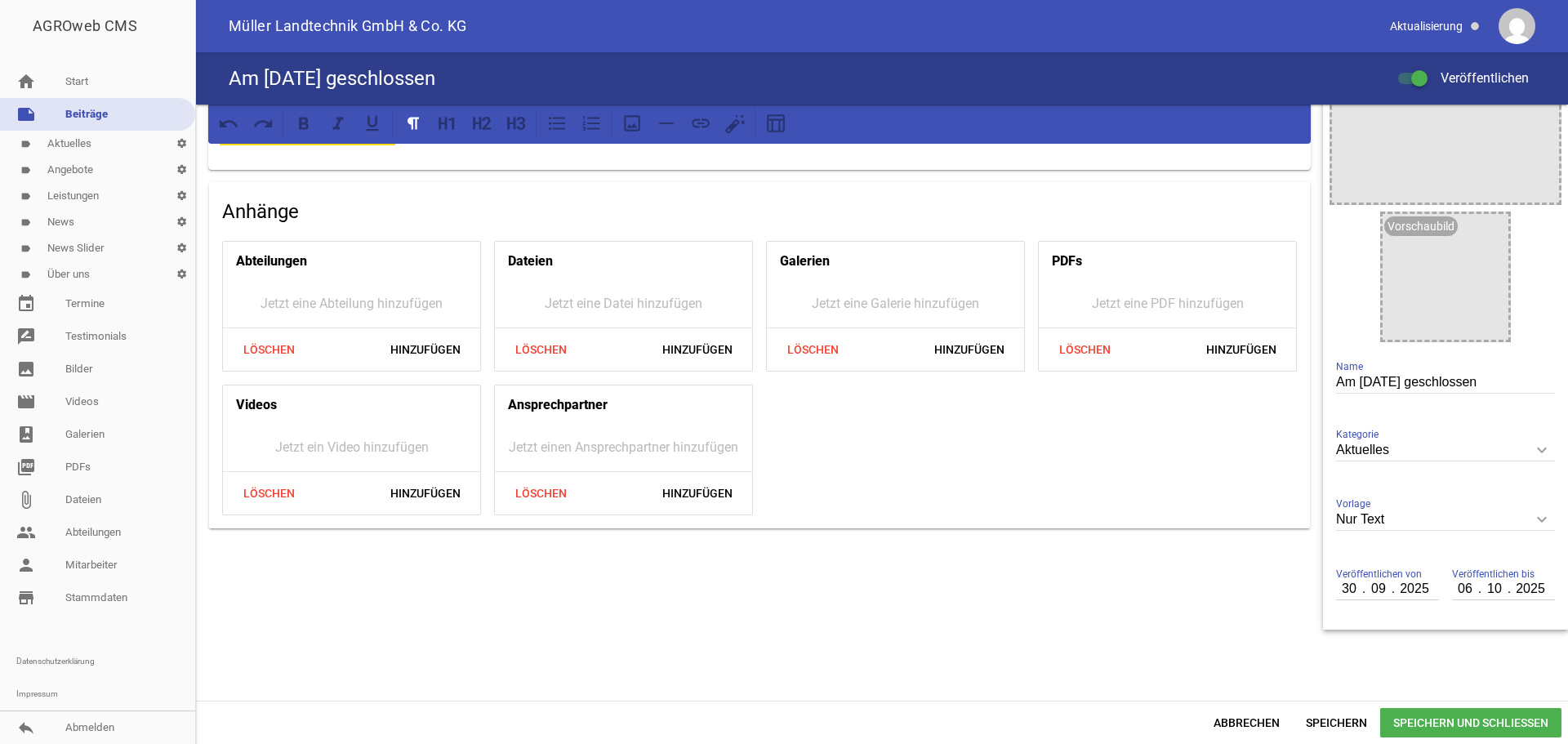
type input "2025"
click at [1447, 719] on span "Speichern und Schließen" at bounding box center [1471, 723] width 181 height 30
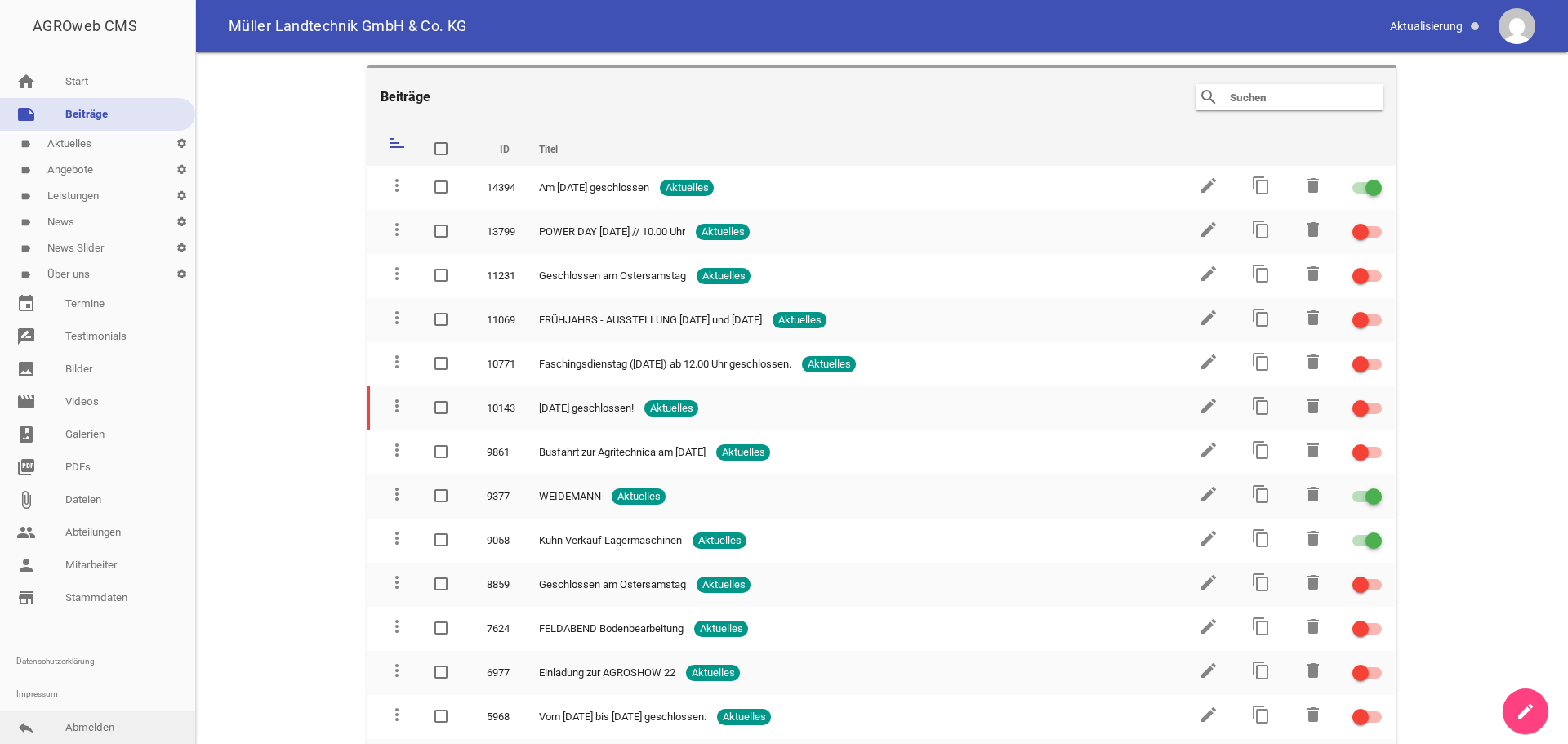
click at [44, 730] on link "reply Abmelden" at bounding box center [98, 728] width 195 height 33
